Goal: Information Seeking & Learning: Learn about a topic

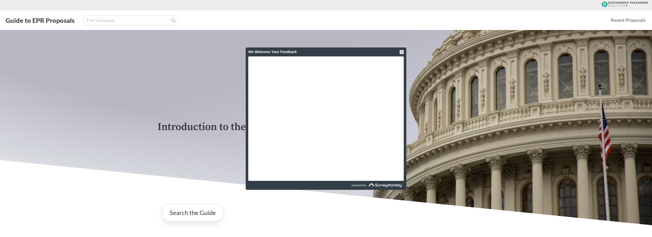
click at [388, 52] on div at bounding box center [402, 52] width 4 height 4
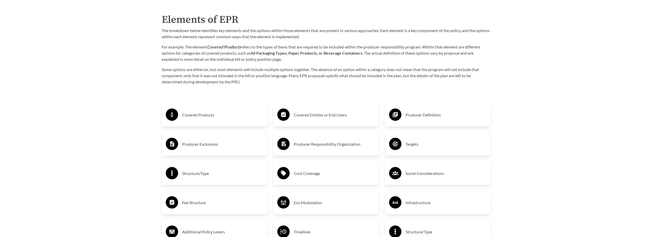
scroll to position [974, 0]
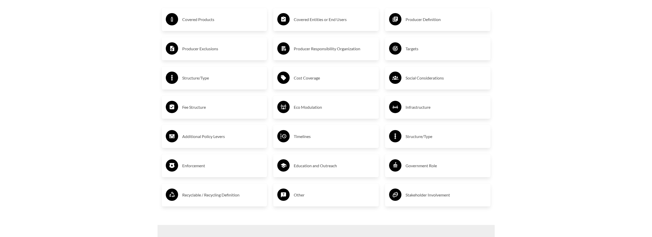
drag, startPoint x: 453, startPoint y: 196, endPoint x: 457, endPoint y: 196, distance: 3.6
click at [388, 182] on h3 "Stakeholder Involvement" at bounding box center [445, 195] width 81 height 8
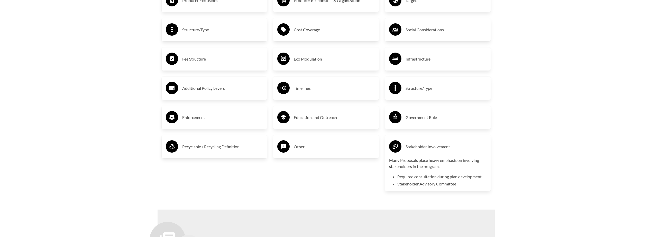
scroll to position [1051, 0]
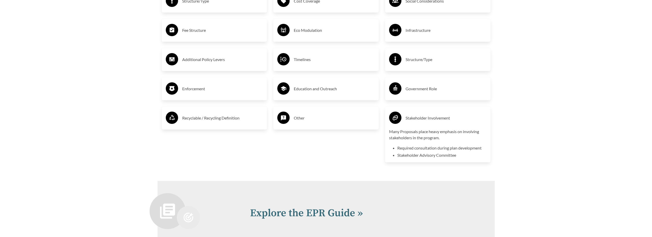
click at [388, 117] on h3 "Stakeholder Involvement" at bounding box center [445, 118] width 81 height 8
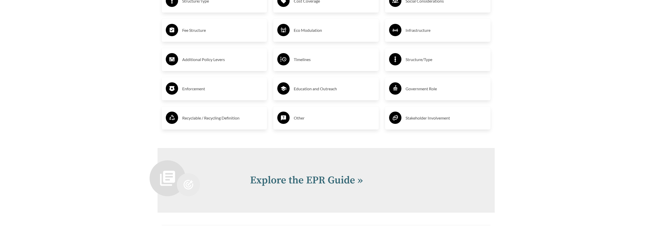
click at [388, 95] on div "Government Role" at bounding box center [437, 88] width 97 height 15
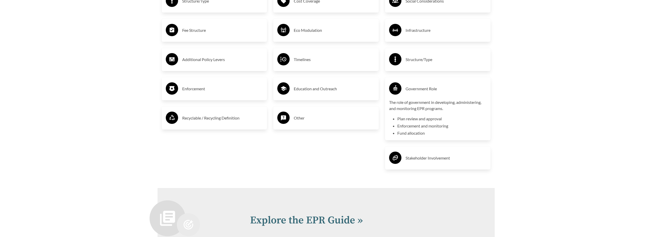
click at [388, 92] on h3 "Government Role" at bounding box center [445, 89] width 81 height 8
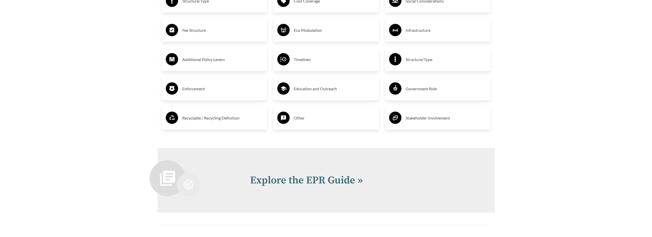
click at [388, 66] on div "Structure/Type" at bounding box center [437, 59] width 97 height 15
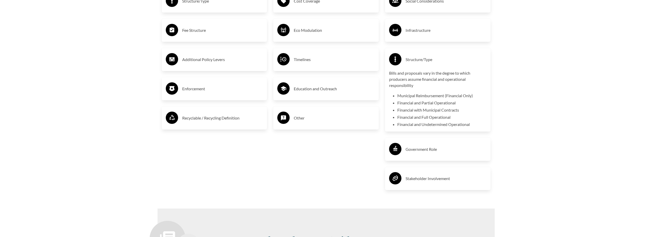
click at [388, 66] on div "Structure/Type" at bounding box center [437, 59] width 97 height 15
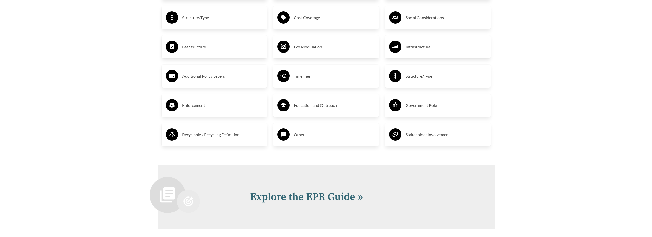
scroll to position [1025, 0]
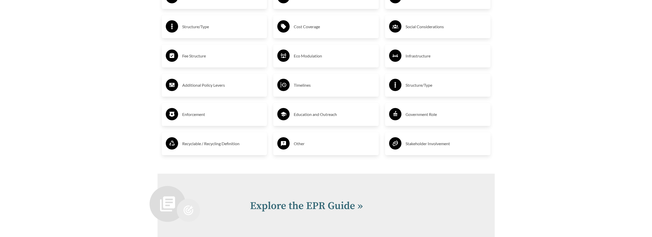
click at [315, 118] on h3 "Education and Outreach" at bounding box center [334, 114] width 81 height 8
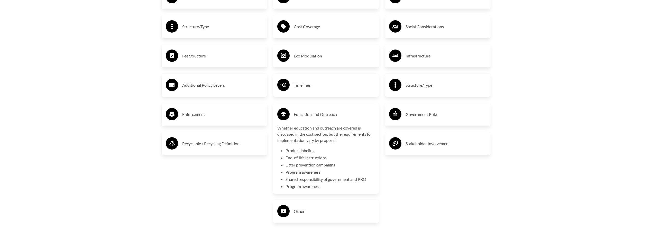
click at [314, 118] on h3 "Education and Outreach" at bounding box center [334, 114] width 81 height 8
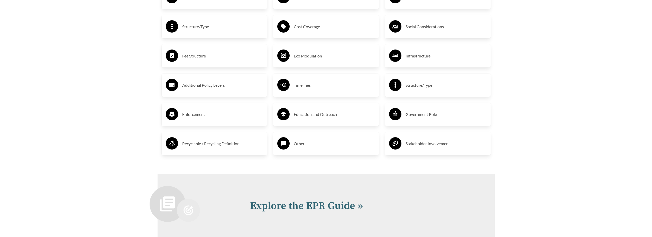
click at [213, 117] on h3 "Enforcement" at bounding box center [222, 114] width 81 height 8
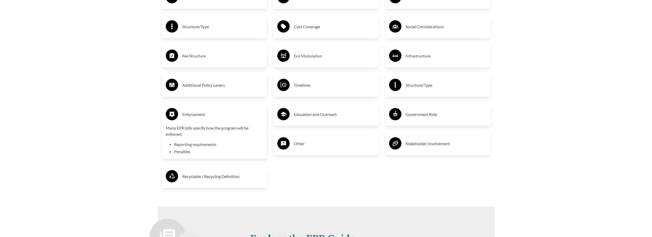
click at [214, 116] on h3 "Enforcement" at bounding box center [222, 114] width 81 height 8
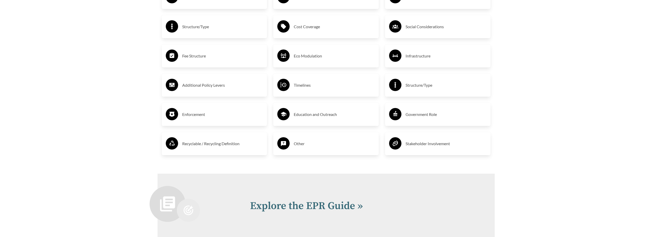
click at [210, 143] on h3 "Recyclable / Recycling Definition" at bounding box center [222, 144] width 81 height 8
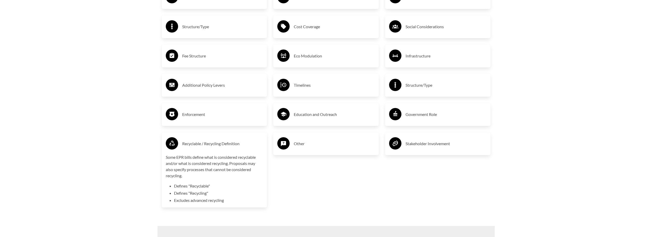
click at [210, 142] on h3 "Recyclable / Recycling Definition" at bounding box center [222, 144] width 81 height 8
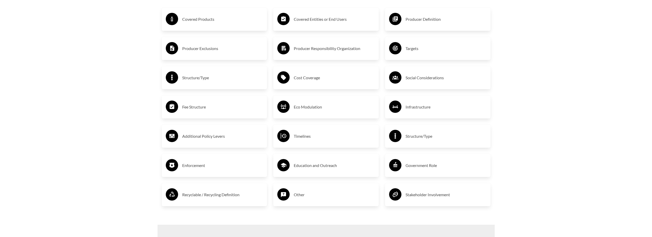
scroll to position [974, 0]
click at [208, 104] on h3 "Fee Structure" at bounding box center [222, 107] width 81 height 8
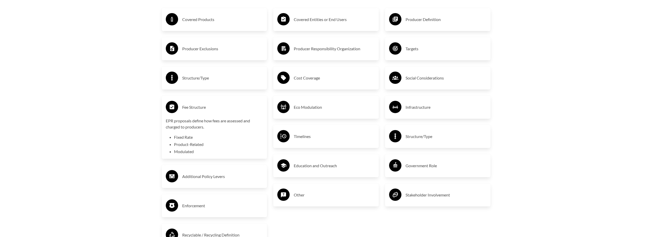
click at [208, 106] on h3 "Fee Structure" at bounding box center [222, 107] width 81 height 8
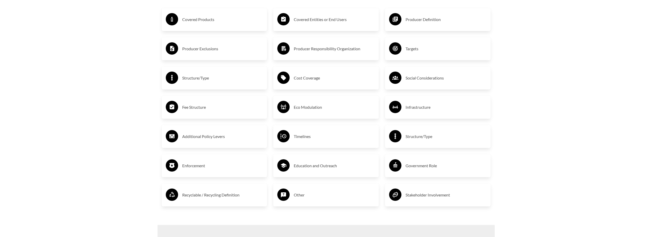
click at [208, 137] on h3 "Additional Policy Levers" at bounding box center [222, 137] width 81 height 8
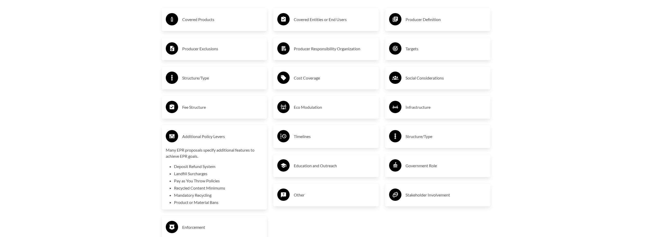
drag, startPoint x: 208, startPoint y: 136, endPoint x: 203, endPoint y: 139, distance: 5.5
click at [203, 139] on h3 "Additional Policy Levers" at bounding box center [222, 137] width 81 height 8
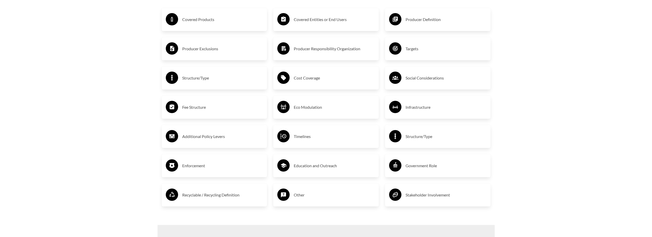
click at [308, 82] on h3 "Cost Coverage" at bounding box center [334, 78] width 81 height 8
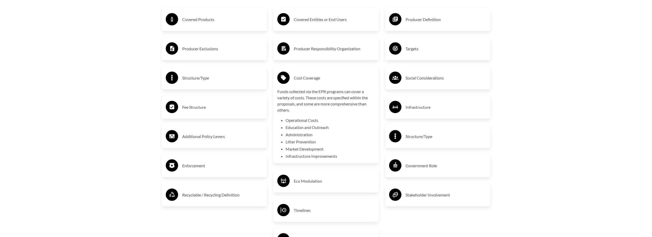
click at [312, 80] on h3 "Cost Coverage" at bounding box center [334, 78] width 81 height 8
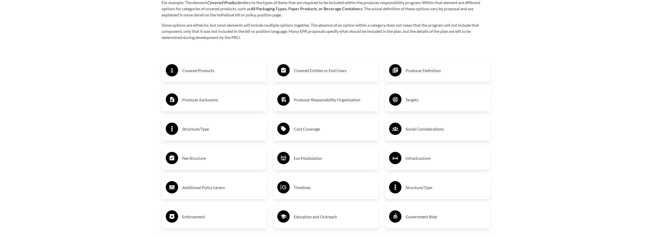
scroll to position [922, 0]
click at [311, 98] on h3 "Producer Responsibility Organization" at bounding box center [334, 100] width 81 height 8
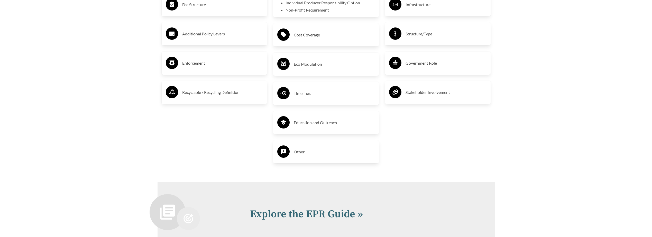
scroll to position [1205, 0]
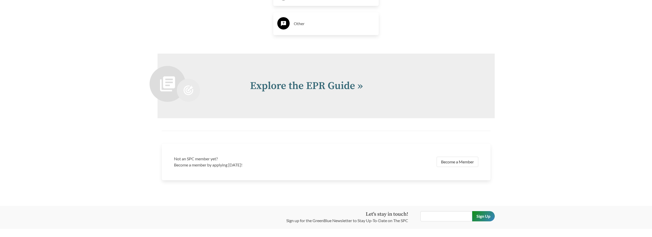
click at [313, 88] on link "Explore the EPR Guide »" at bounding box center [306, 86] width 113 height 13
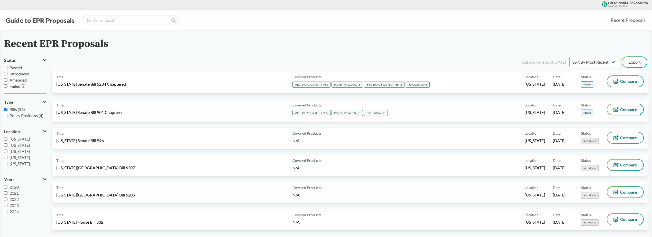
drag, startPoint x: 120, startPoint y: 99, endPoint x: 117, endPoint y: 101, distance: 3.0
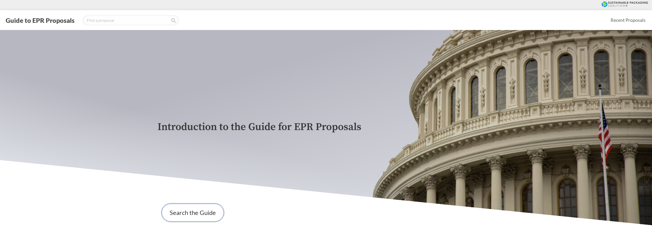
click at [197, 182] on link "Search the Guide" at bounding box center [193, 213] width 62 height 18
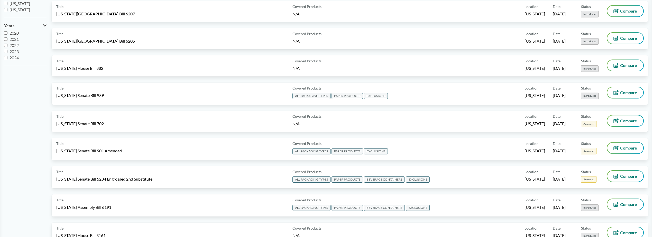
scroll to position [103, 0]
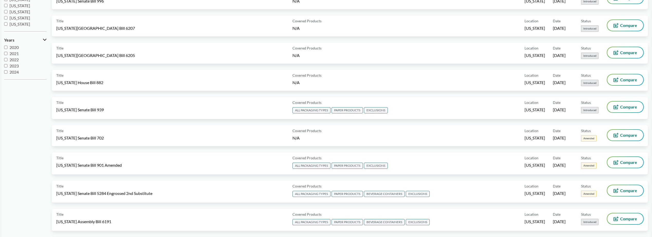
drag, startPoint x: 218, startPoint y: 202, endPoint x: 217, endPoint y: 205, distance: 3.5
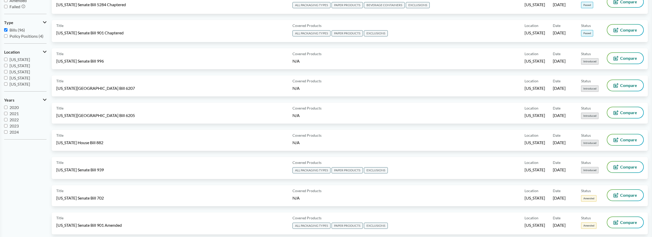
scroll to position [0, 0]
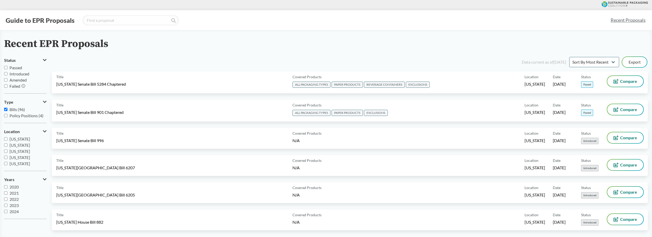
drag, startPoint x: 70, startPoint y: 86, endPoint x: 67, endPoint y: 86, distance: 2.6
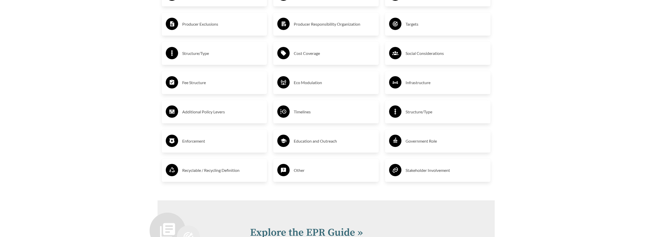
scroll to position [973, 0]
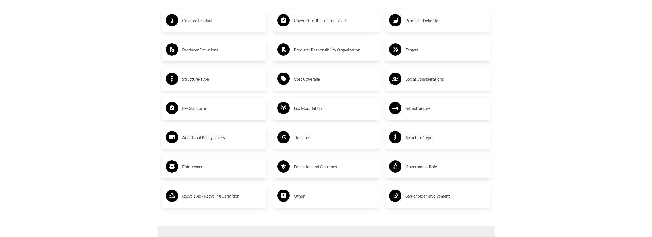
click at [327, 57] on div "Producer Responsibility Organization" at bounding box center [325, 49] width 97 height 15
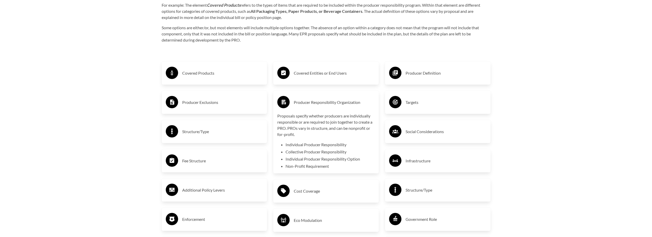
scroll to position [870, 0]
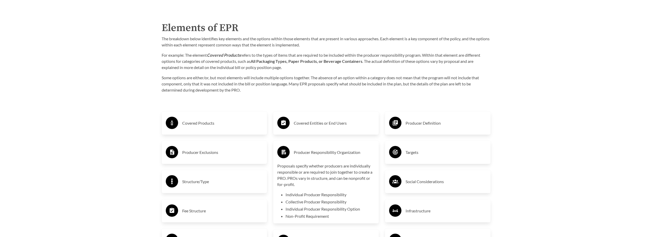
click at [300, 153] on h3 "Producer Responsibility Organization" at bounding box center [334, 153] width 81 height 8
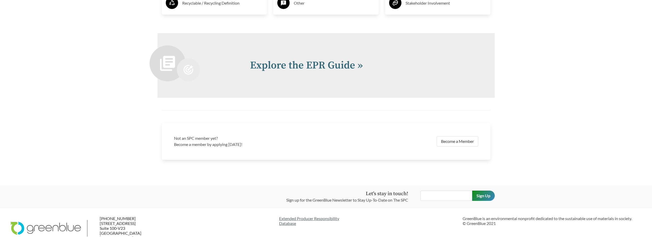
scroll to position [1178, 0]
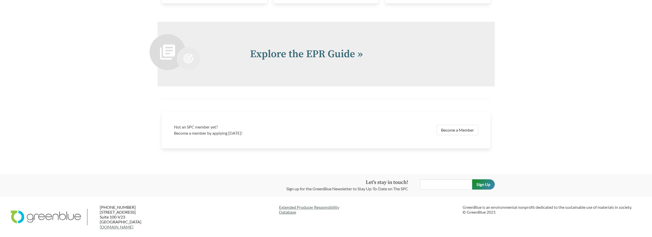
click at [333, 57] on link "Explore the EPR Guide »" at bounding box center [306, 54] width 113 height 13
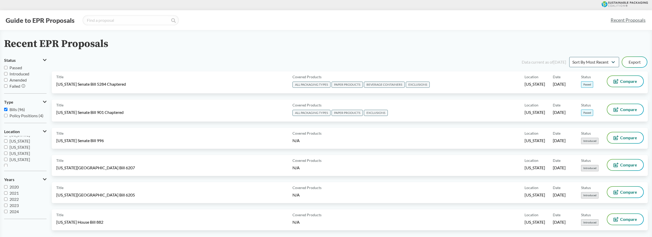
scroll to position [111, 0]
click at [28, 168] on span "[GEOGRAPHIC_DATA]" at bounding box center [27, 170] width 42 height 5
click at [7, 165] on input "[GEOGRAPHIC_DATA]" at bounding box center [5, 163] width 3 height 3
checkbox input "true"
